Goal: Information Seeking & Learning: Learn about a topic

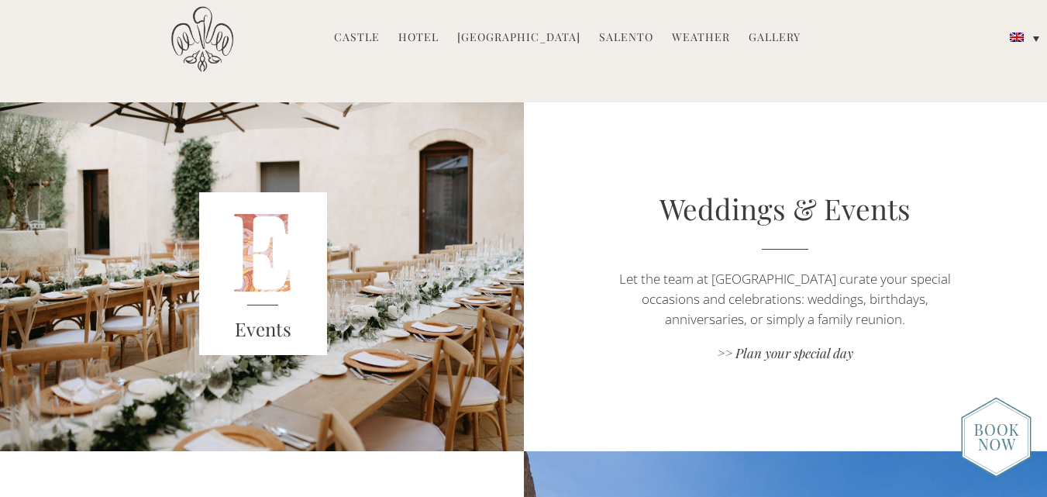
scroll to position [2014, 0]
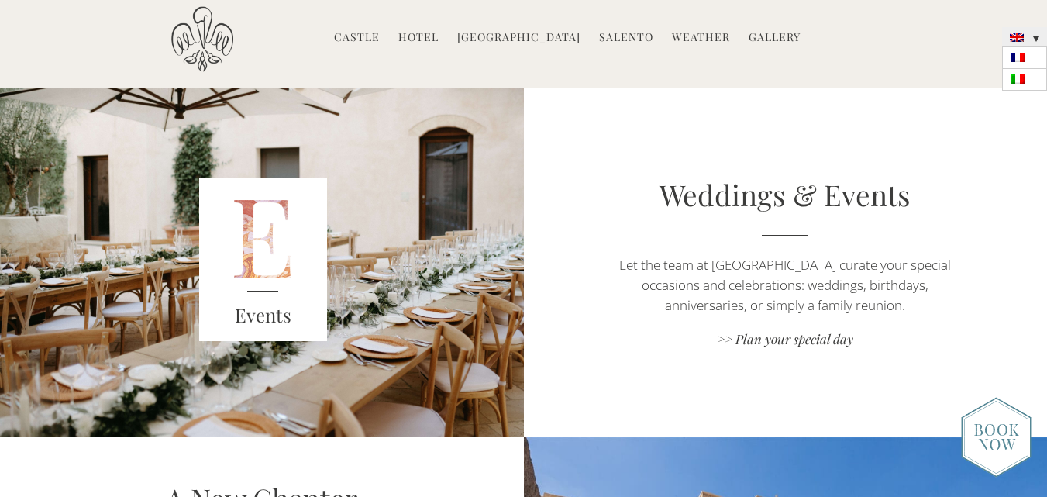
click at [1033, 40] on link at bounding box center [1024, 36] width 45 height 19
click at [1016, 79] on img at bounding box center [1017, 78] width 14 height 9
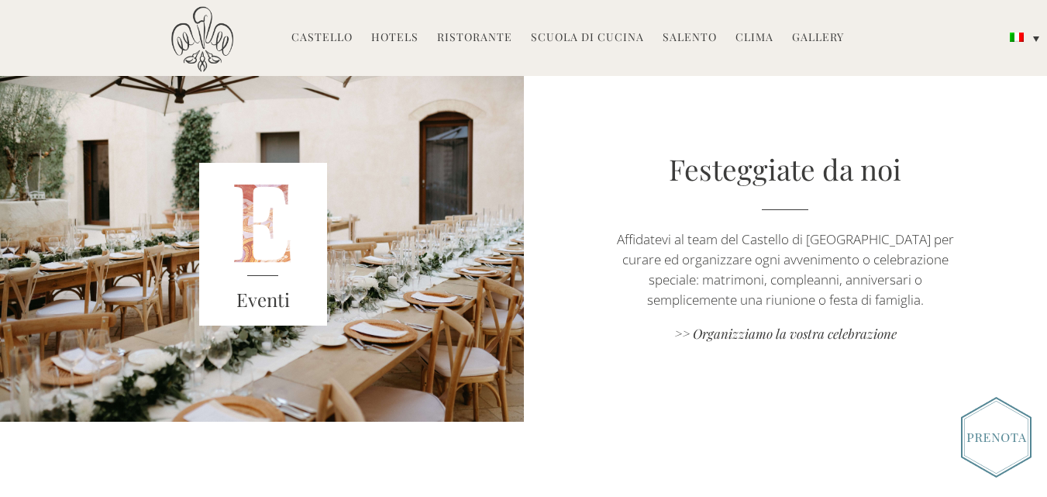
scroll to position [1782, 0]
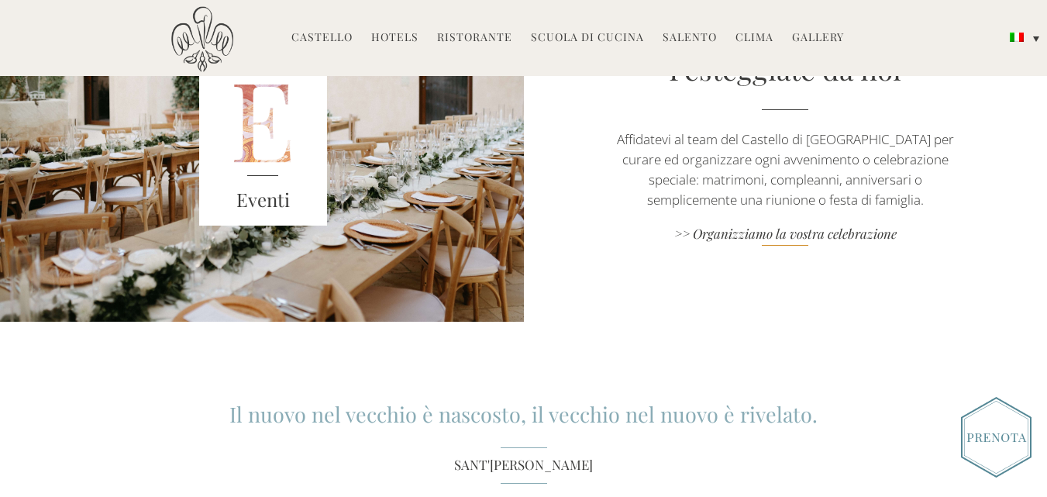
click at [772, 225] on link ">> Organizziamo la vostra celebrazione" at bounding box center [785, 235] width 366 height 21
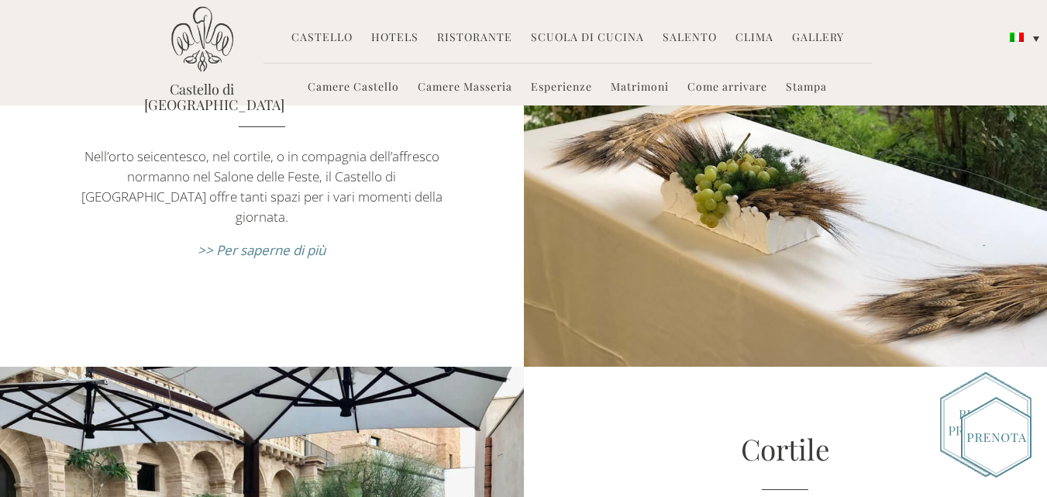
scroll to position [3641, 0]
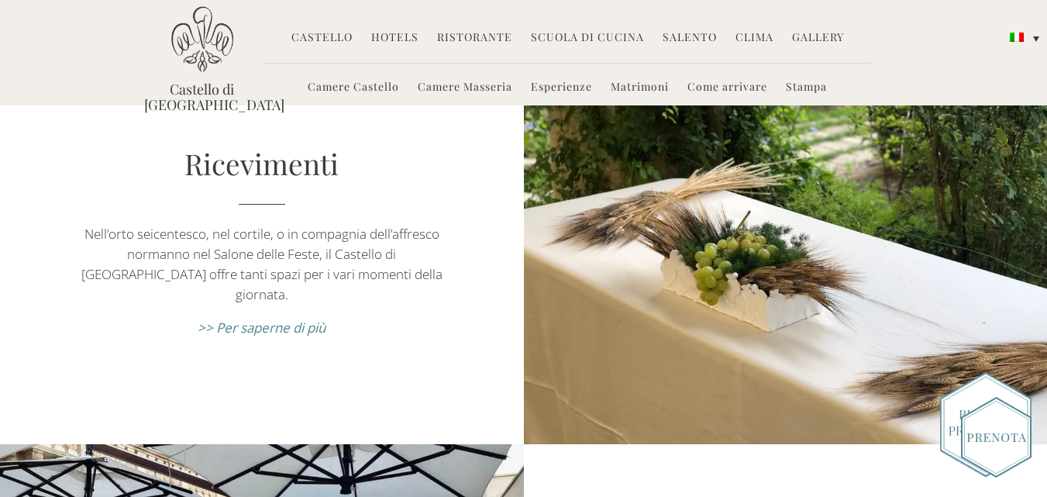
click at [304, 318] on em ">> Per saperne di più" at bounding box center [262, 327] width 128 height 18
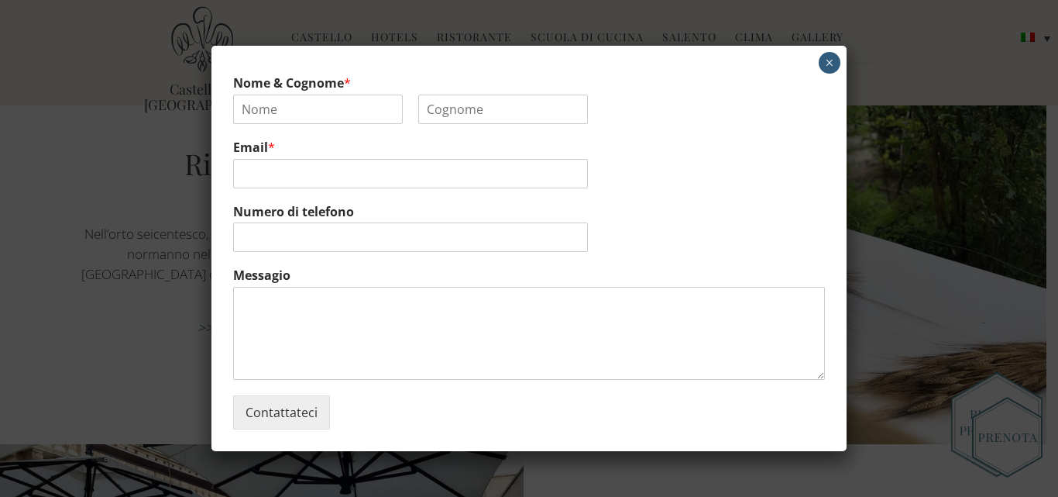
click at [830, 60] on button "×" at bounding box center [830, 63] width 22 height 22
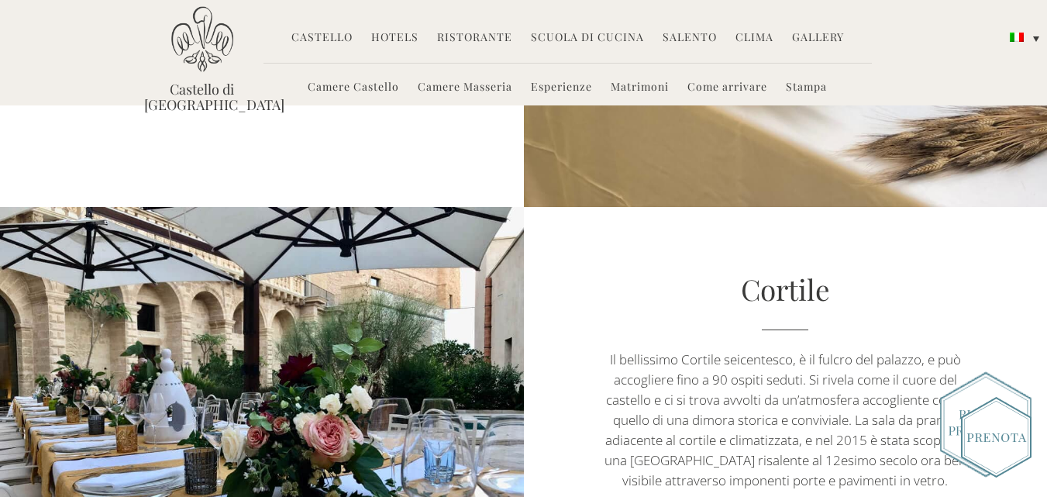
scroll to position [3874, 0]
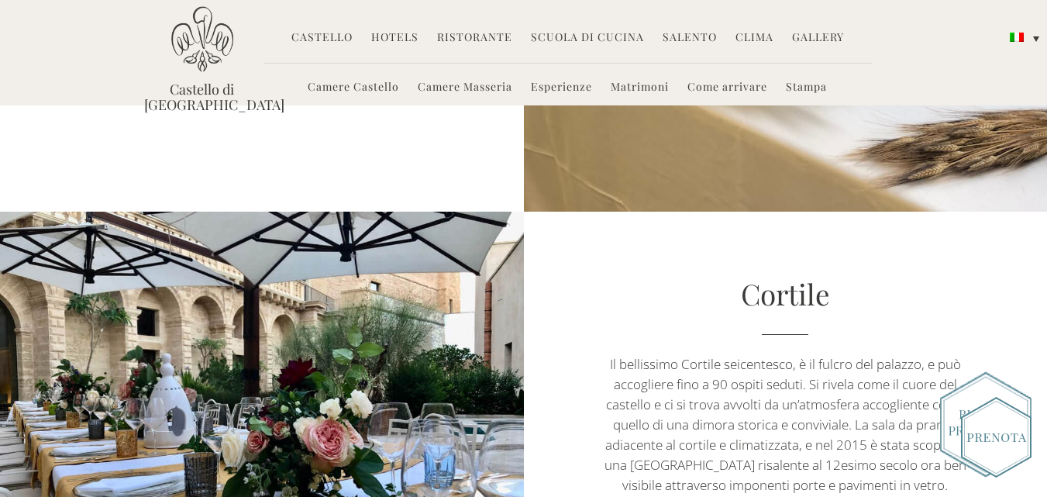
click at [641, 92] on link "Matrimoni" at bounding box center [639, 88] width 58 height 18
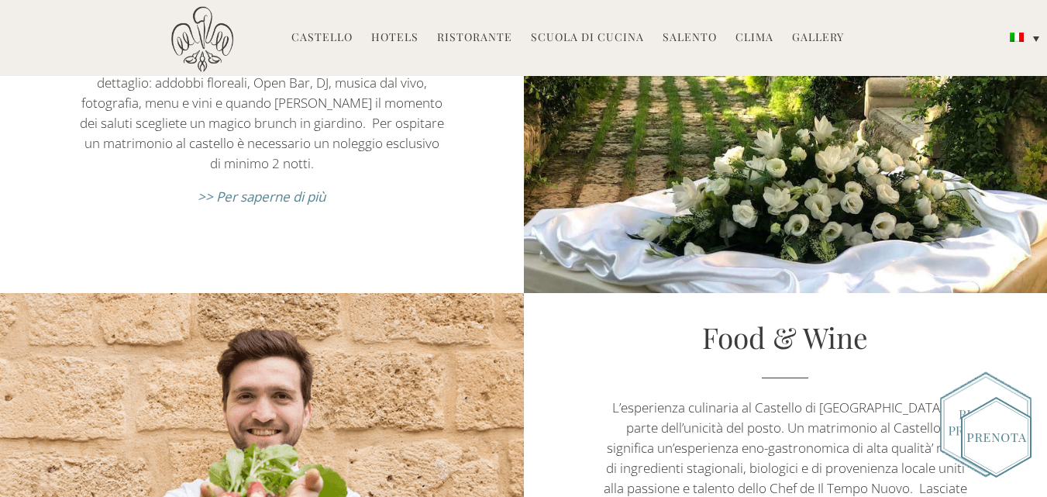
scroll to position [1704, 0]
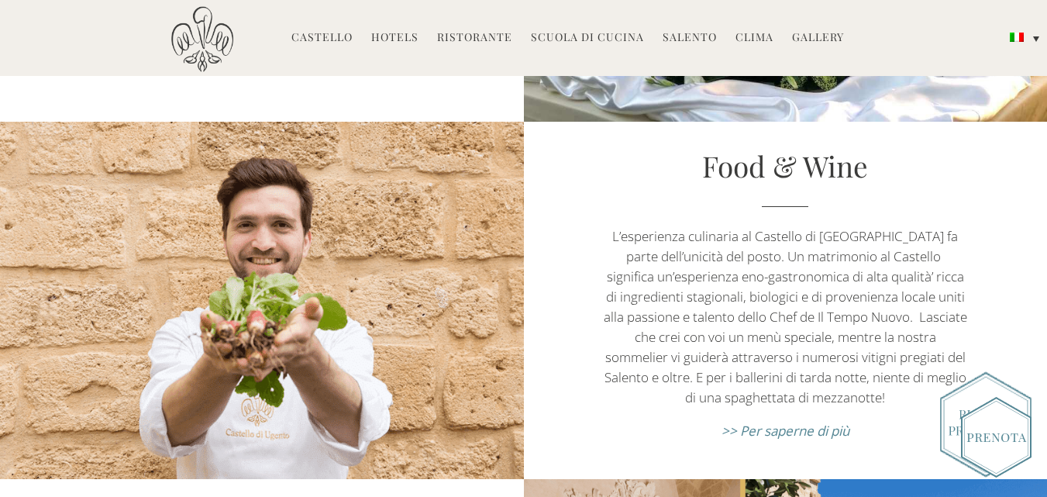
click at [481, 32] on link "Ristorante" at bounding box center [474, 38] width 75 height 18
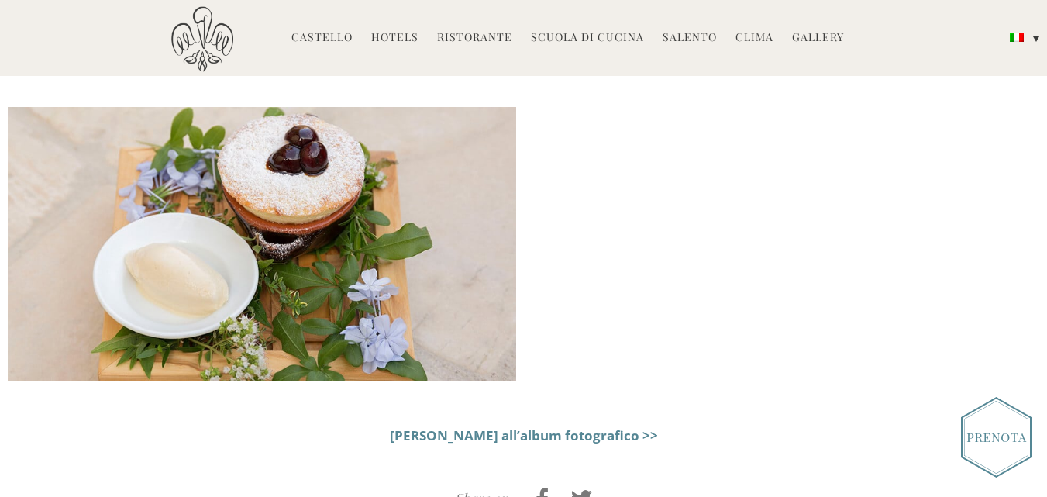
scroll to position [2169, 0]
